Goal: Find contact information: Find contact information

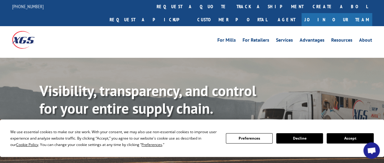
click at [336, 138] on button "Accept" at bounding box center [350, 138] width 47 height 10
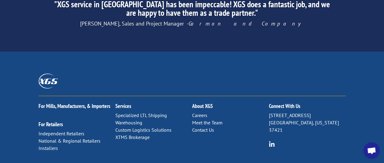
scroll to position [1024, 0]
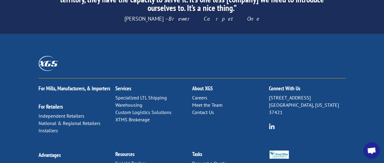
click at [205, 109] on link "Contact Us" at bounding box center [203, 112] width 22 height 6
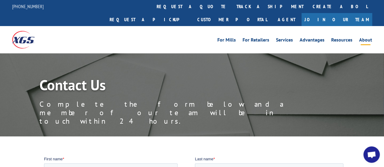
click at [371, 38] on link "About" at bounding box center [365, 41] width 13 height 7
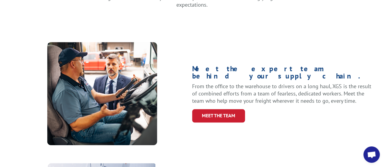
scroll to position [225, 0]
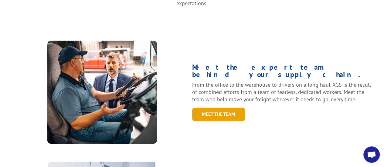
click at [209, 108] on link "Meet the Team" at bounding box center [218, 114] width 53 height 13
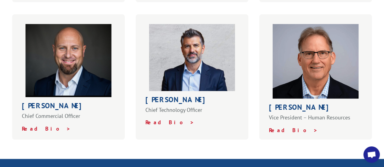
scroll to position [343, 0]
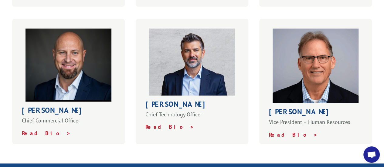
click at [160, 120] on div "Daniel Millbank Chief Technology Officer Read Bio >" at bounding box center [192, 81] width 113 height 125
click at [160, 124] on strong "Read Bio >" at bounding box center [169, 127] width 49 height 7
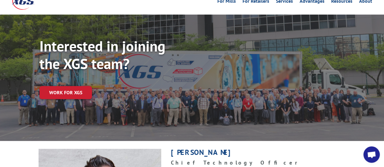
scroll to position [38, 0]
